Goal: Task Accomplishment & Management: Manage account settings

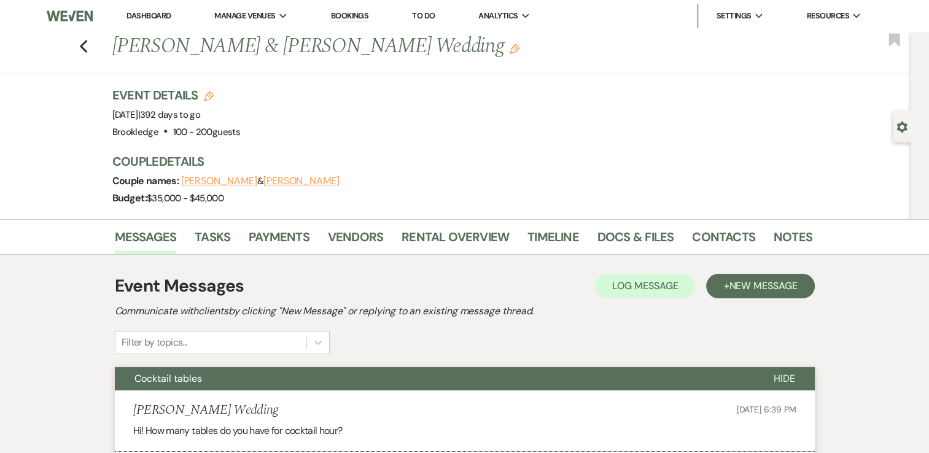
click at [148, 16] on link "Dashboard" at bounding box center [148, 15] width 44 height 10
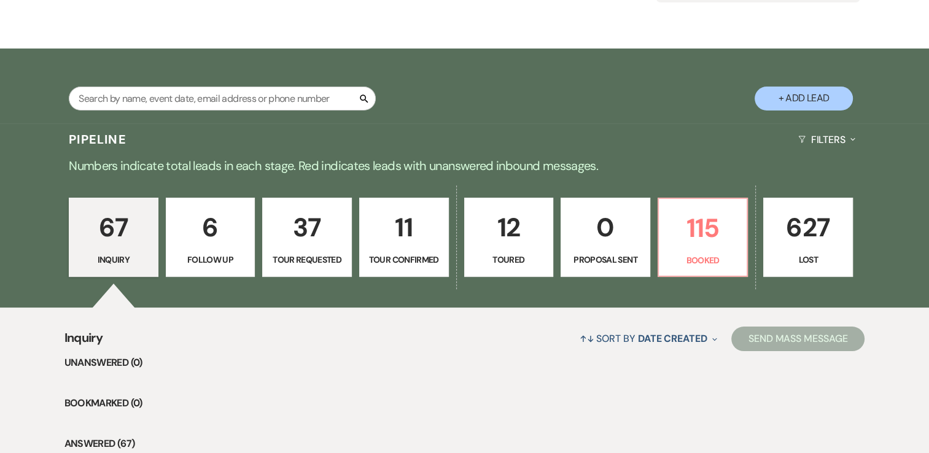
scroll to position [184, 0]
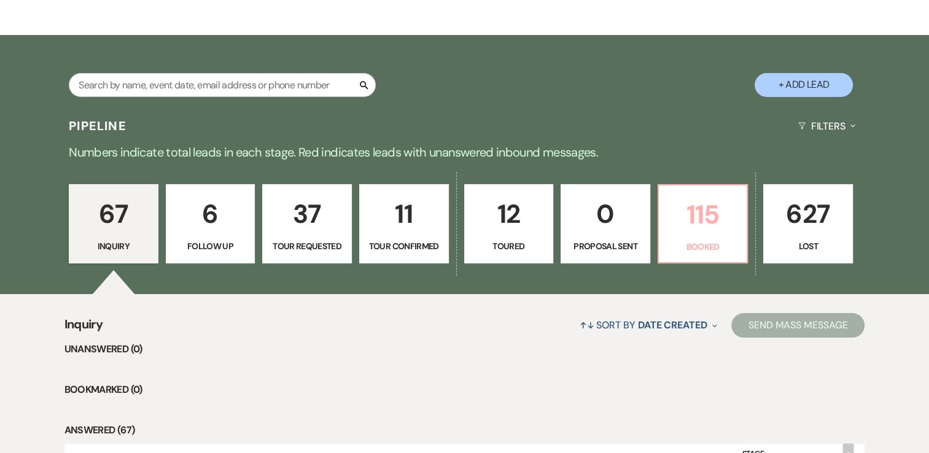
click at [684, 212] on p "115" at bounding box center [703, 214] width 74 height 41
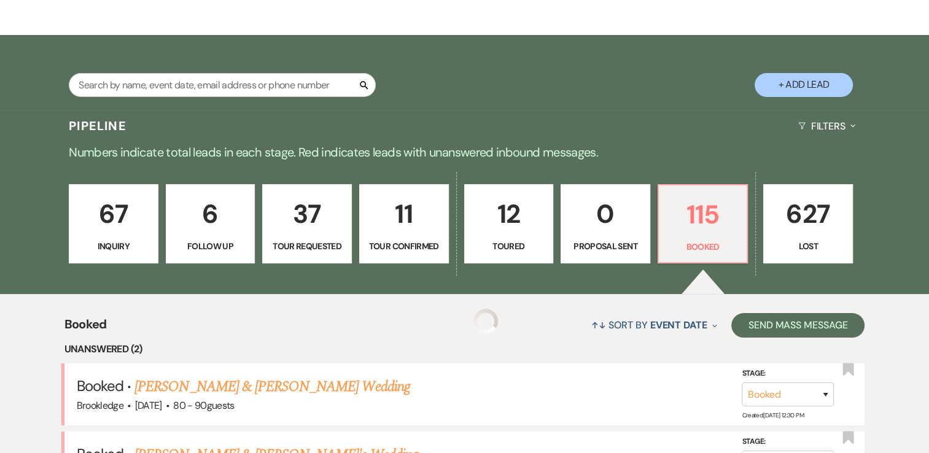
scroll to position [368, 0]
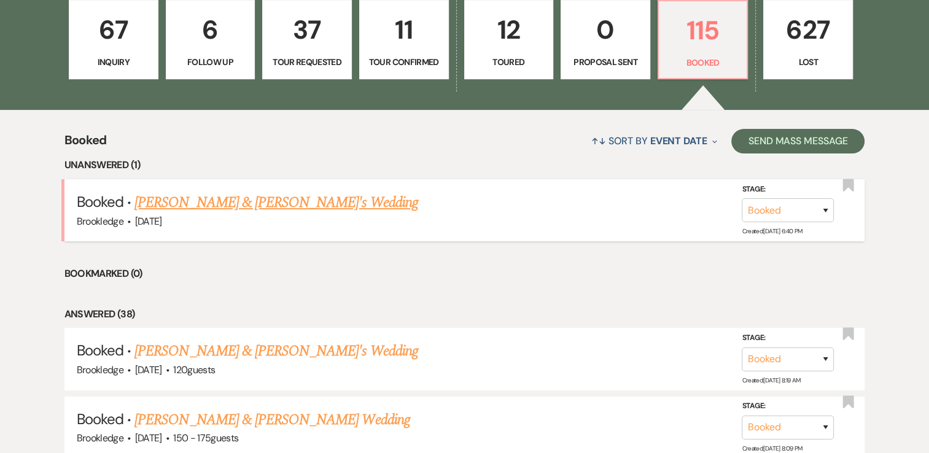
click at [208, 200] on link "[PERSON_NAME] & [PERSON_NAME]'s Wedding" at bounding box center [276, 203] width 284 height 22
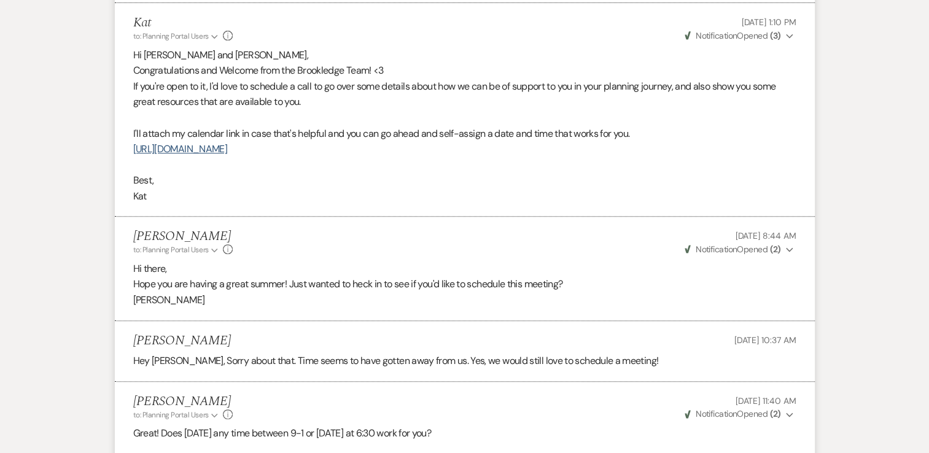
scroll to position [430, 0]
